Goal: Find specific page/section: Find specific page/section

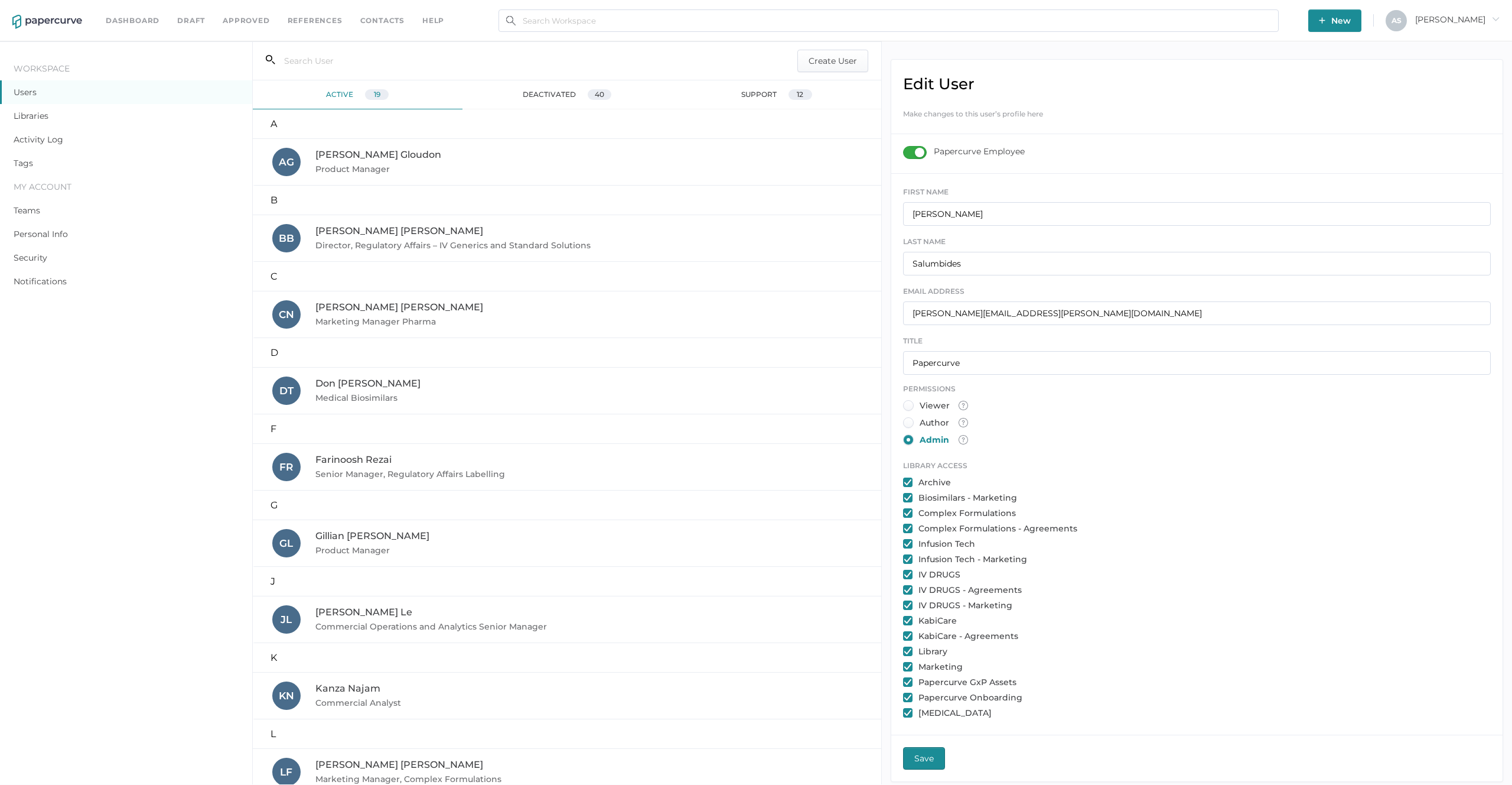
click at [356, 19] on div "Dashboard Draft Approved References Contacts help" at bounding box center [284, 20] width 356 height 13
click at [394, 28] on div "Dashboard Draft Approved References Contacts help New A S Antonio arrow_right" at bounding box center [756, 20] width 1512 height 41
click at [393, 24] on link "Contacts" at bounding box center [382, 20] width 44 height 13
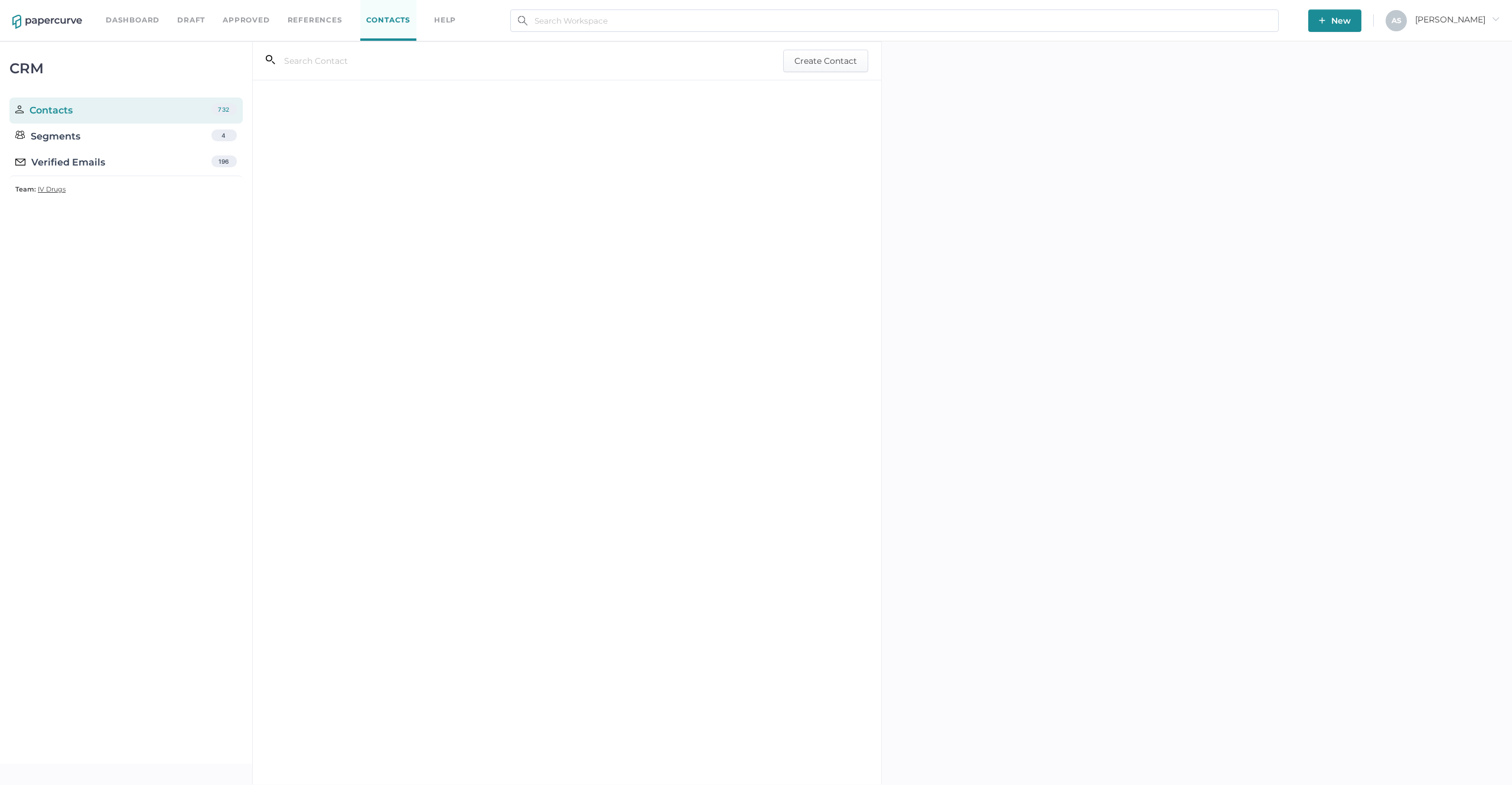
click at [114, 159] on div "Verified Emails 196" at bounding box center [126, 162] width 233 height 26
